Goal: Information Seeking & Learning: Learn about a topic

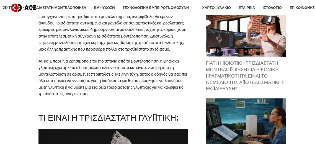
scroll to position [168, 0]
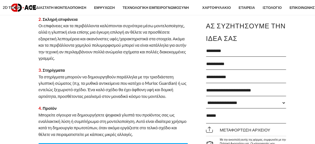
scroll to position [2160, 0]
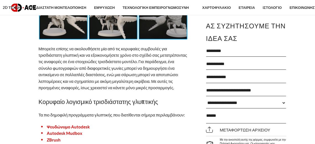
drag, startPoint x: 308, startPoint y: 78, endPoint x: 306, endPoint y: 83, distance: 5.4
drag, startPoint x: 306, startPoint y: 83, endPoint x: 305, endPoint y: 79, distance: 4.0
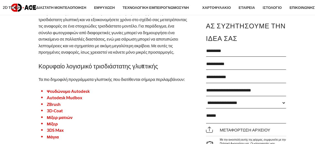
scroll to position [1572, 0]
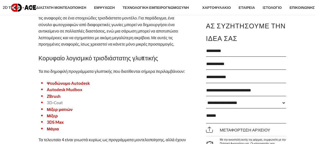
click at [50, 103] on font "3D-Coat" at bounding box center [55, 102] width 16 height 5
click at [53, 95] on font "ZBrush" at bounding box center [54, 95] width 14 height 5
click at [54, 109] on font "Μίξερ ματιών" at bounding box center [60, 108] width 26 height 5
click at [60, 90] on font "Autodesk Mudbox" at bounding box center [64, 89] width 35 height 5
click at [58, 83] on font "Ψευδώνυμο Autodesk" at bounding box center [68, 82] width 43 height 5
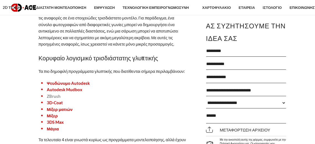
click at [54, 95] on font "ZBrush" at bounding box center [54, 95] width 14 height 5
